Goal: Task Accomplishment & Management: Manage account settings

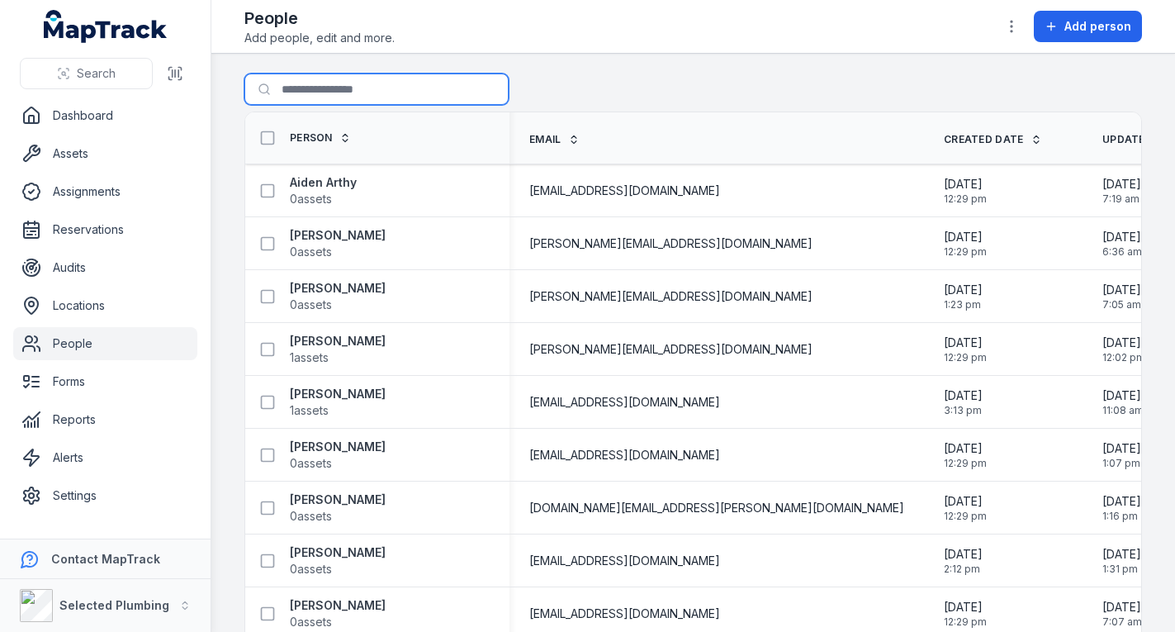
click at [334, 88] on input "Search for people" at bounding box center [376, 88] width 264 height 31
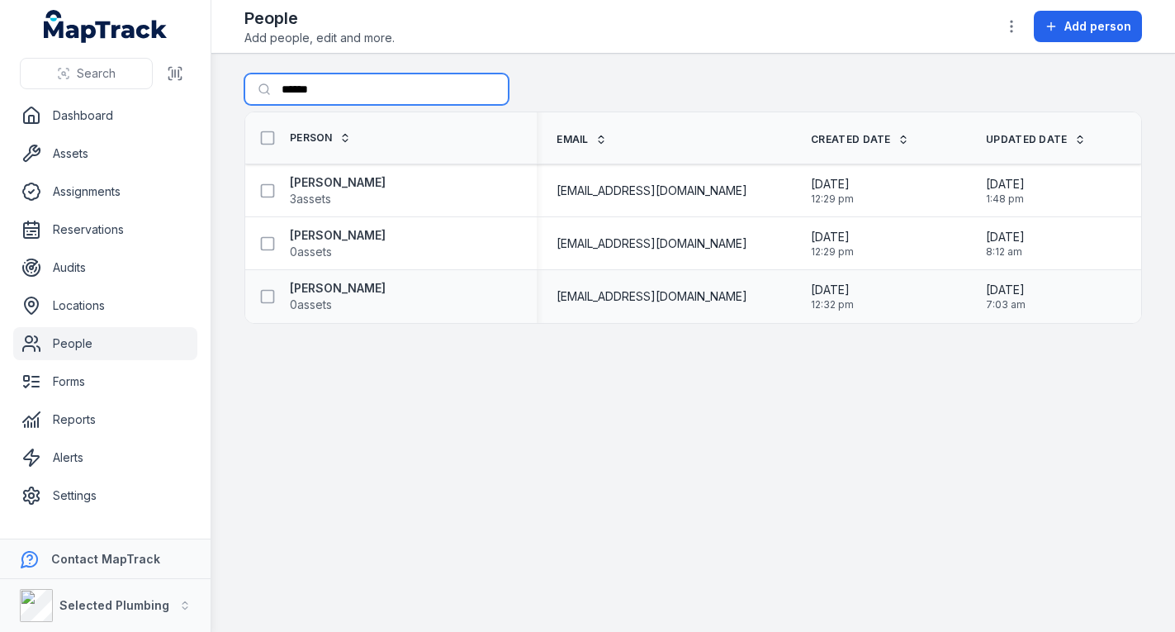
type input "******"
drag, startPoint x: 415, startPoint y: 285, endPoint x: 432, endPoint y: 291, distance: 17.8
click at [419, 289] on div "[PERSON_NAME] 0 assets" at bounding box center [384, 296] width 265 height 33
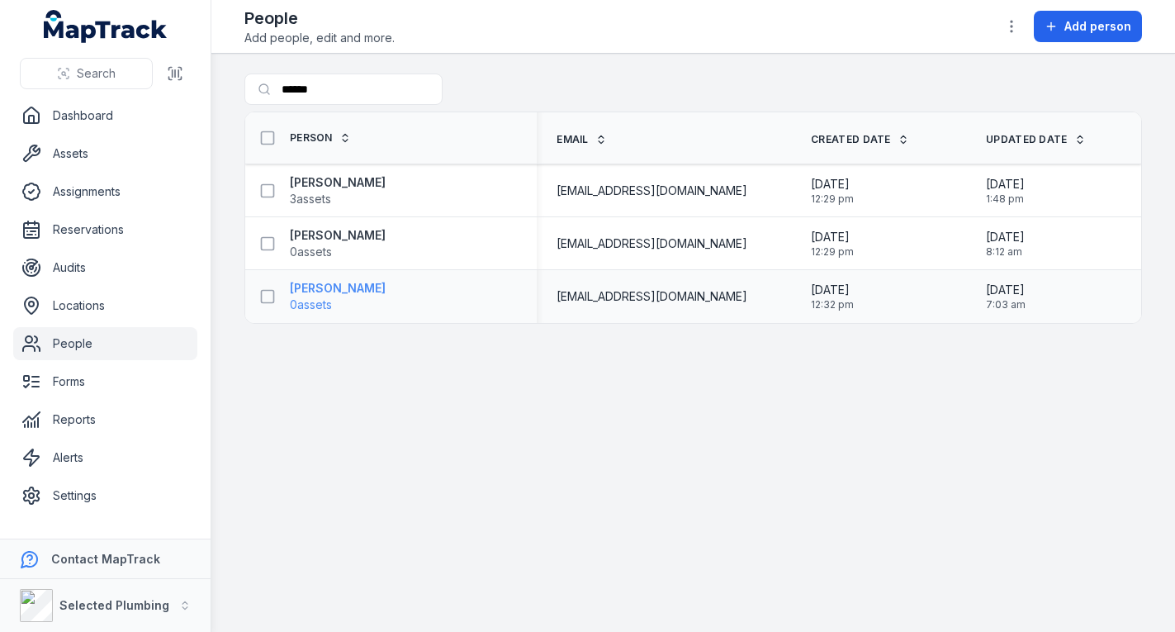
click at [362, 285] on strong "[PERSON_NAME]" at bounding box center [338, 288] width 96 height 17
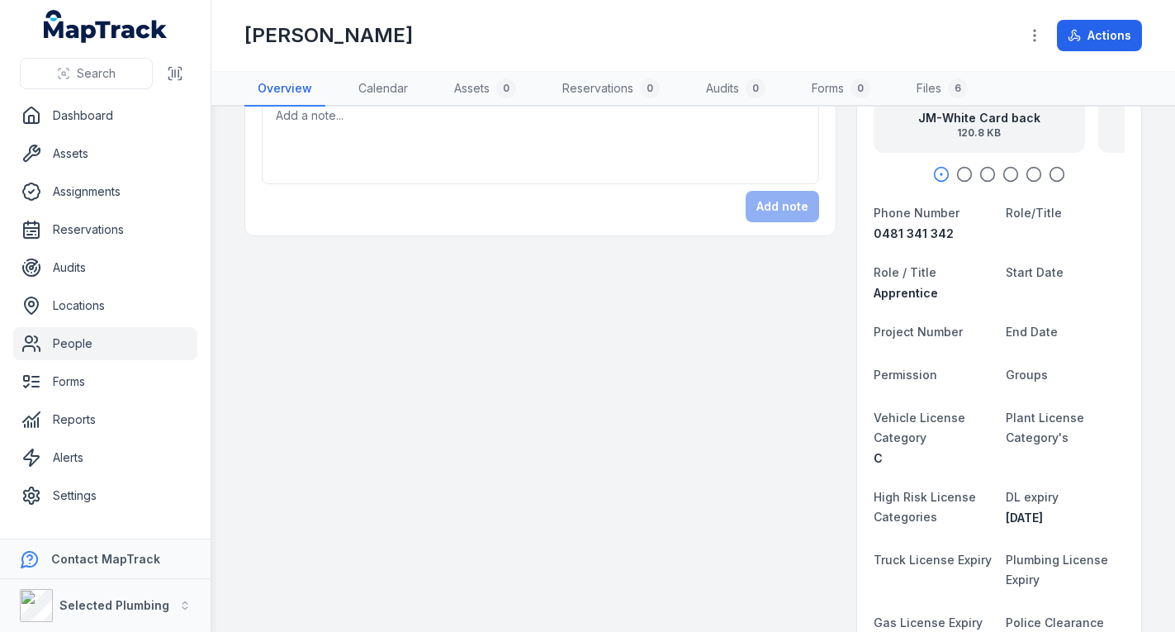
scroll to position [330, 0]
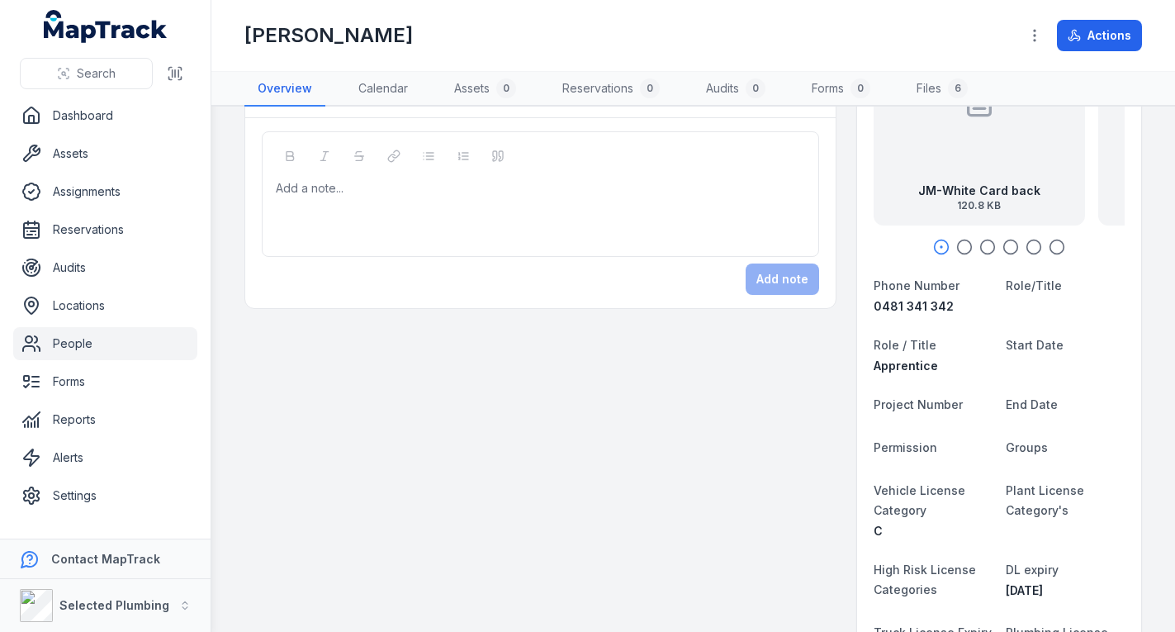
click at [956, 243] on icon "button" at bounding box center [964, 247] width 17 height 17
click at [933, 244] on icon "button" at bounding box center [941, 247] width 17 height 17
click at [943, 187] on strong "JM-White Card back" at bounding box center [976, 190] width 122 height 17
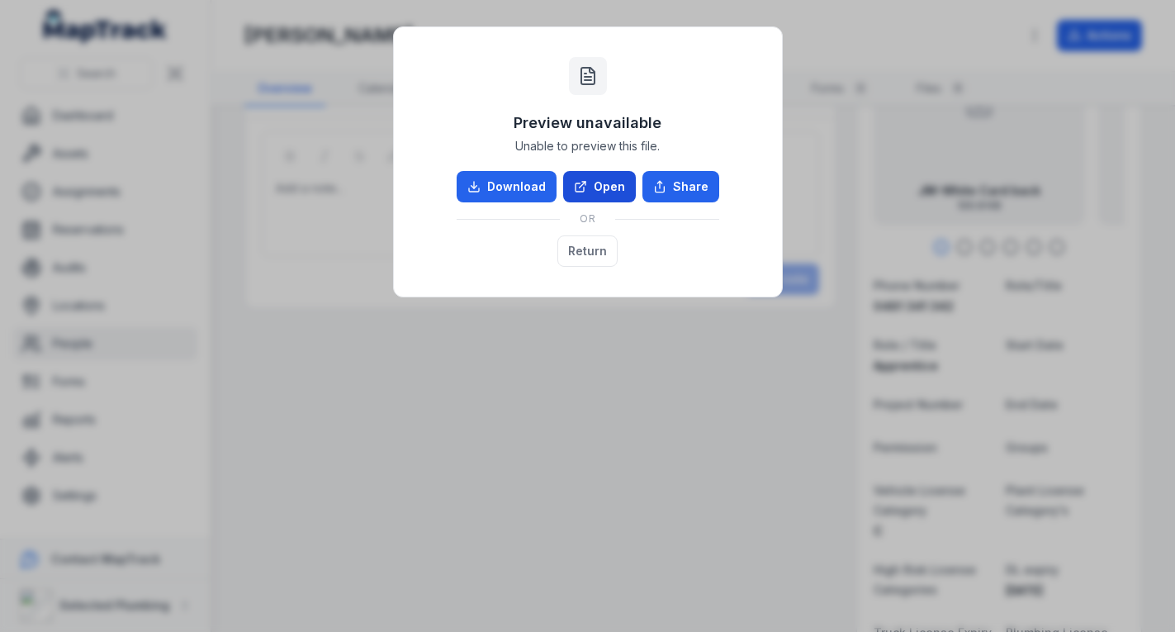
click at [606, 184] on link "Open" at bounding box center [599, 186] width 73 height 31
click at [582, 247] on button "Return" at bounding box center [587, 250] width 60 height 31
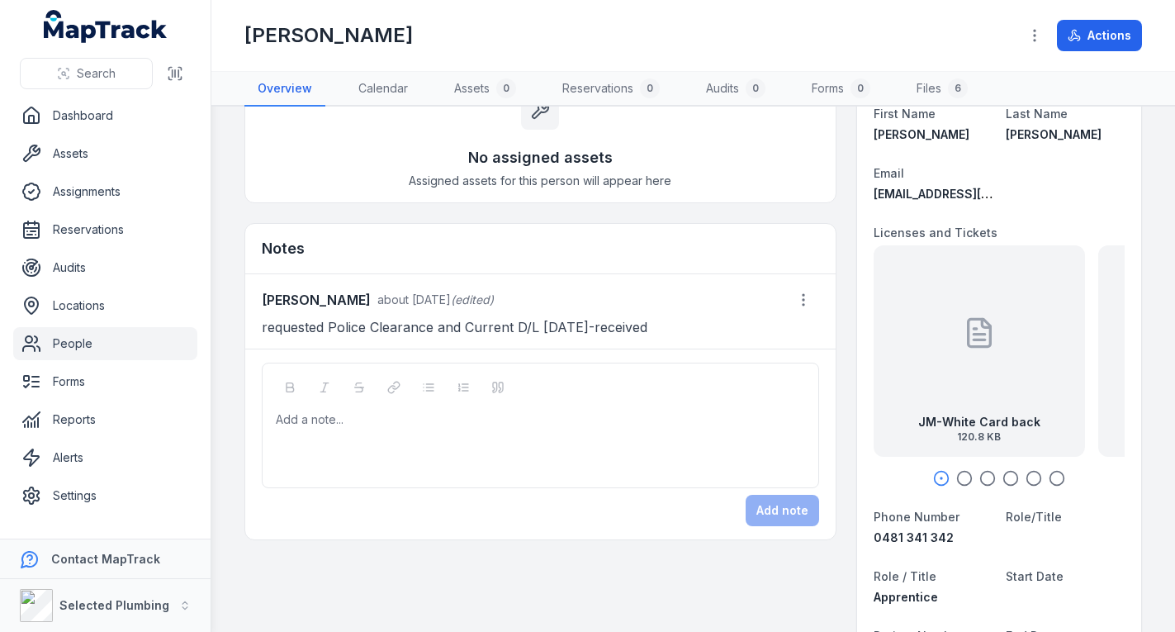
scroll to position [0, 0]
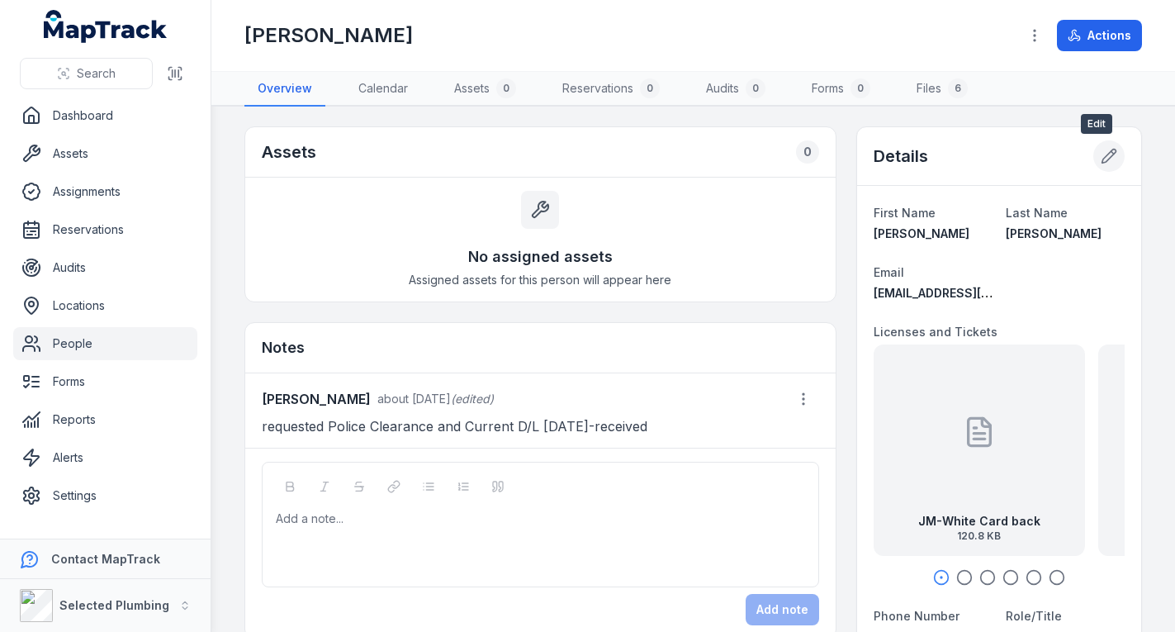
click at [1101, 154] on icon at bounding box center [1109, 156] width 17 height 17
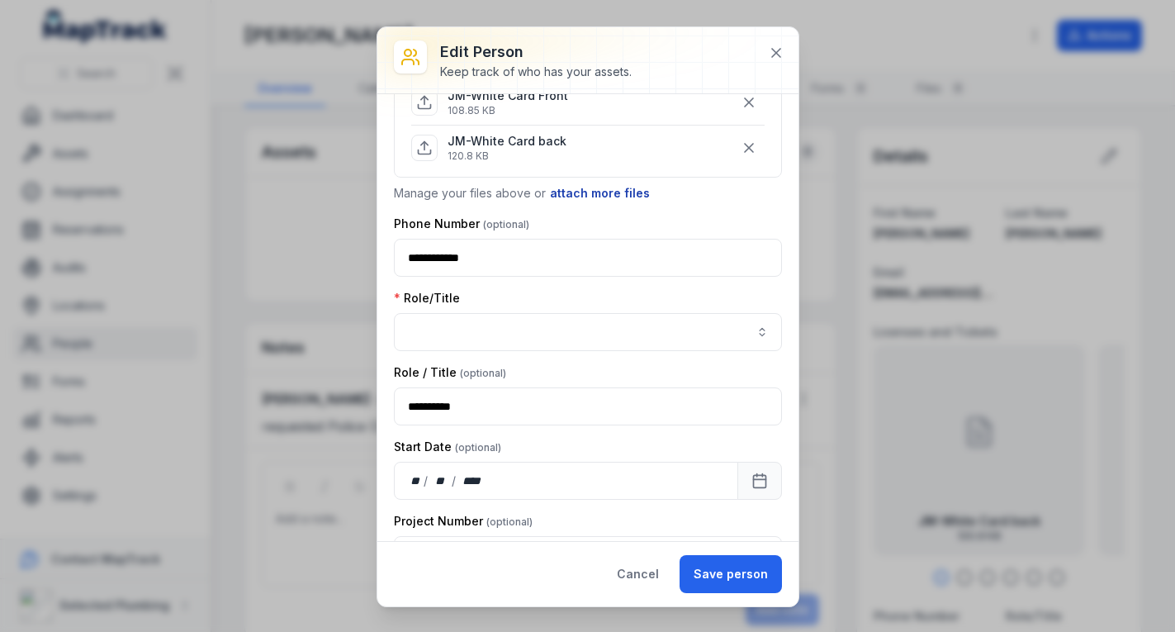
scroll to position [413, 0]
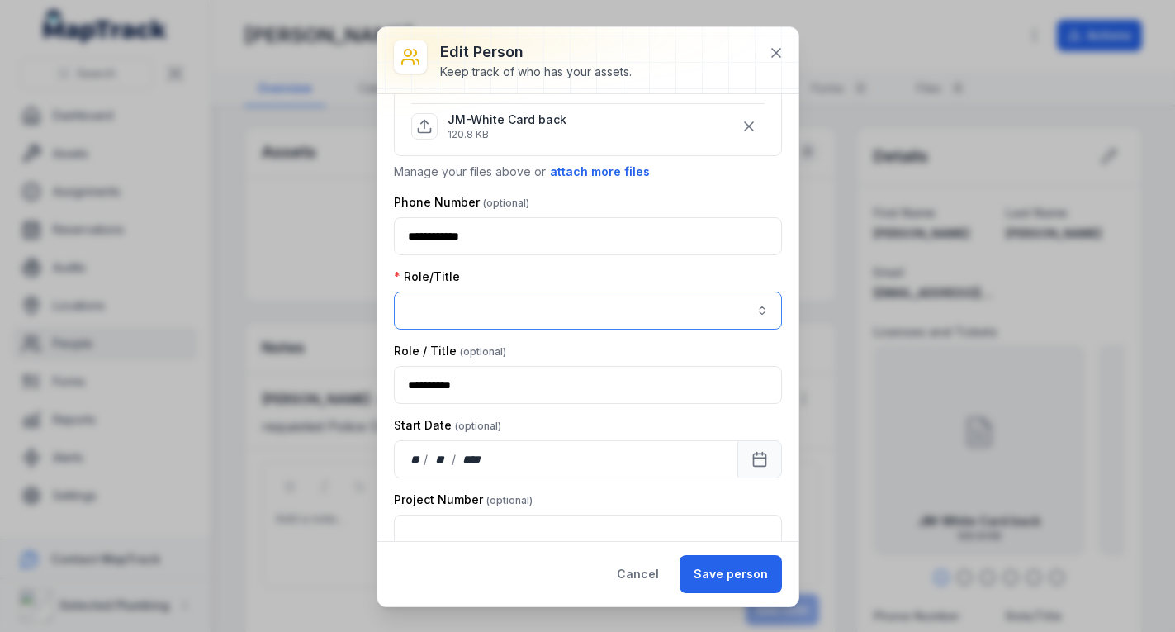
click at [533, 303] on button "button" at bounding box center [588, 310] width 388 height 38
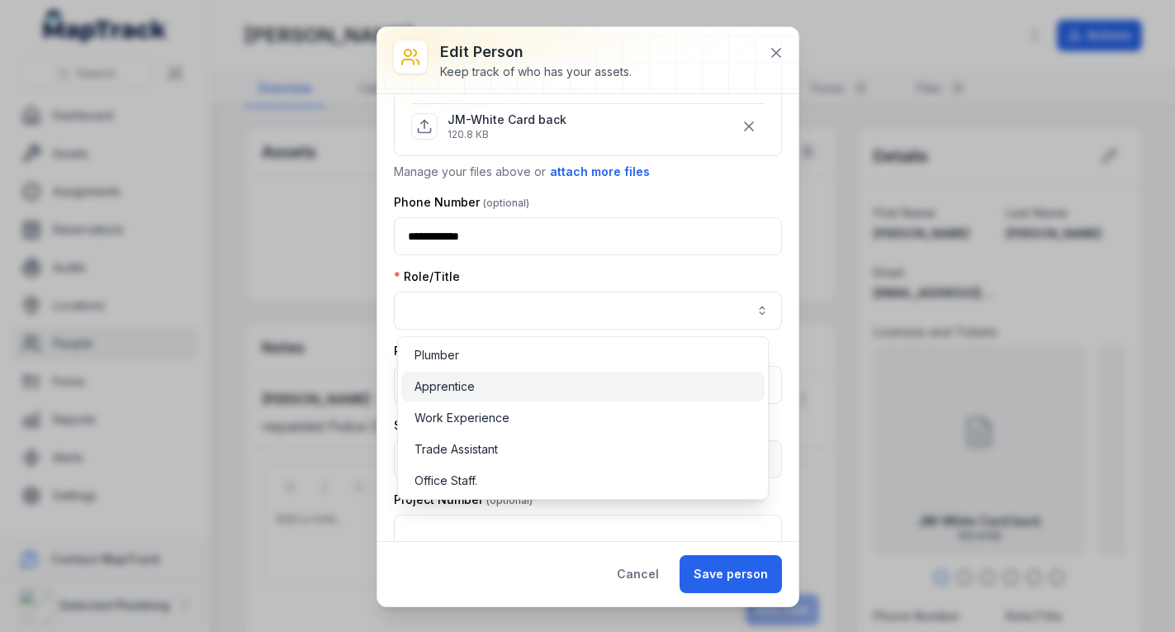
click at [496, 380] on div "Apprentice" at bounding box center [583, 386] width 337 height 17
click at [715, 282] on div "**********" at bounding box center [588, 298] width 388 height 61
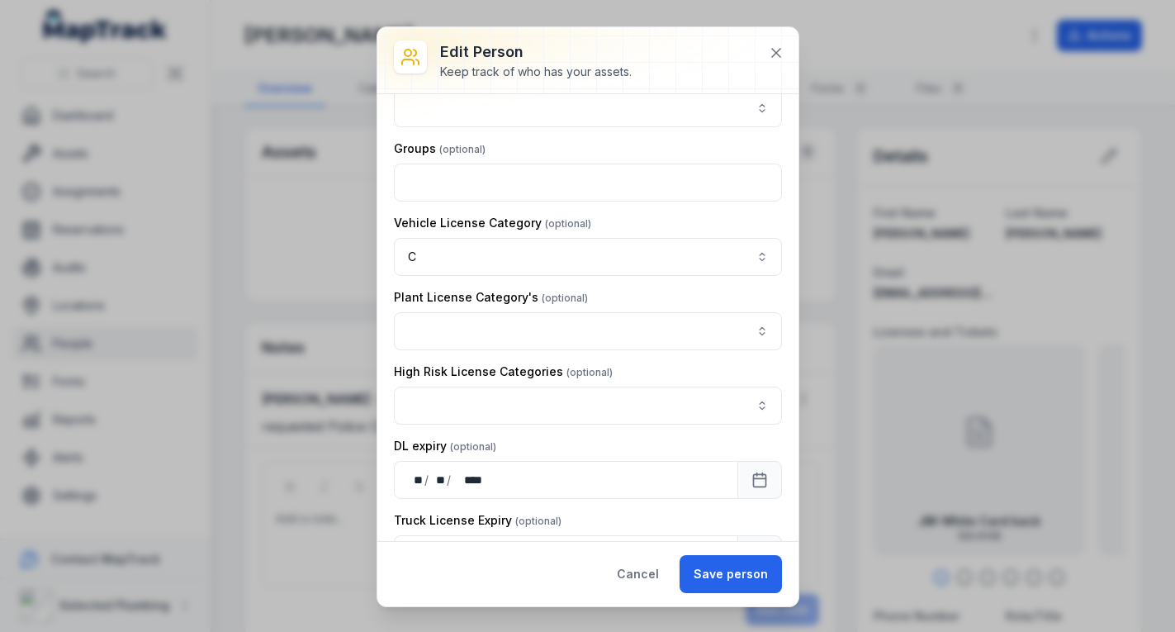
scroll to position [991, 0]
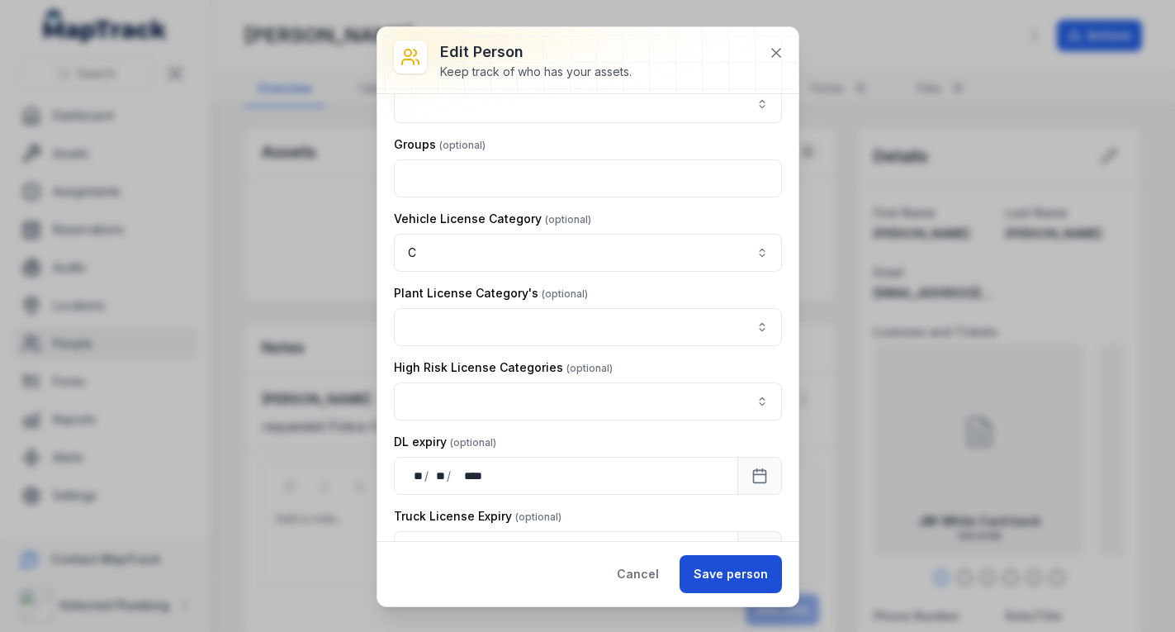
click at [730, 564] on button "Save person" at bounding box center [731, 574] width 102 height 38
